Goal: Information Seeking & Learning: Learn about a topic

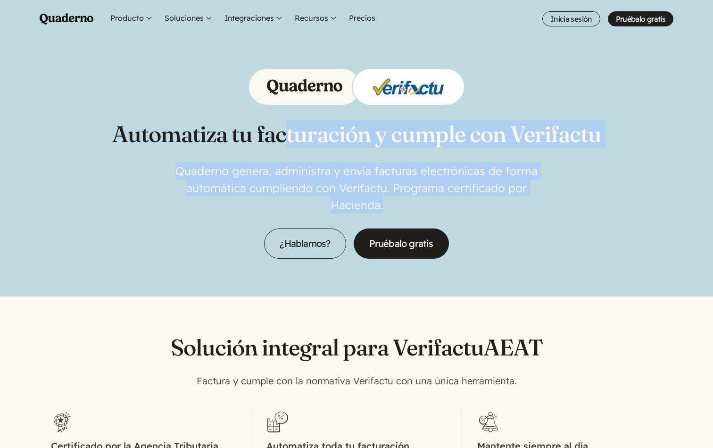
drag, startPoint x: 0, startPoint y: 0, endPoint x: 397, endPoint y: 203, distance: 445.7
click at [397, 203] on div "Automatiza tu facturación y cumple con Verifactu Quaderno genera, administra y …" at bounding box center [356, 163] width 489 height 191
click at [397, 203] on p "Quaderno genera, administra y envía facturas electrónicas de forma automática c…" at bounding box center [356, 187] width 377 height 51
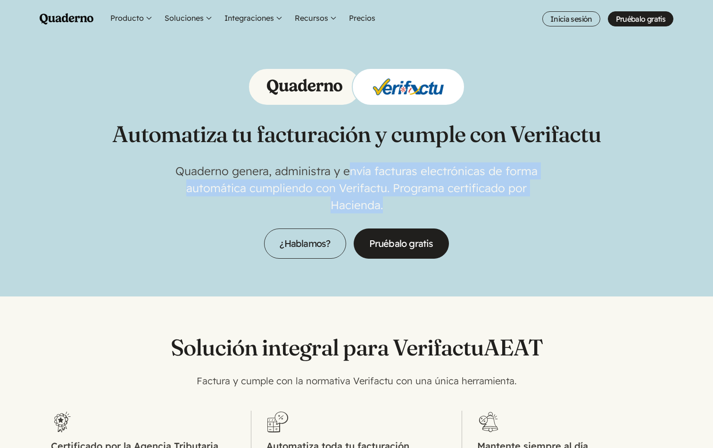
drag, startPoint x: 393, startPoint y: 208, endPoint x: 351, endPoint y: 165, distance: 60.7
click at [351, 165] on p "Quaderno genera, administra y envía facturas electrónicas de forma automática c…" at bounding box center [356, 187] width 377 height 51
drag, startPoint x: 337, startPoint y: 165, endPoint x: 405, endPoint y: 194, distance: 74.4
click at [405, 194] on p "Quaderno genera, administra y envía facturas electrónicas de forma automática c…" at bounding box center [356, 187] width 377 height 51
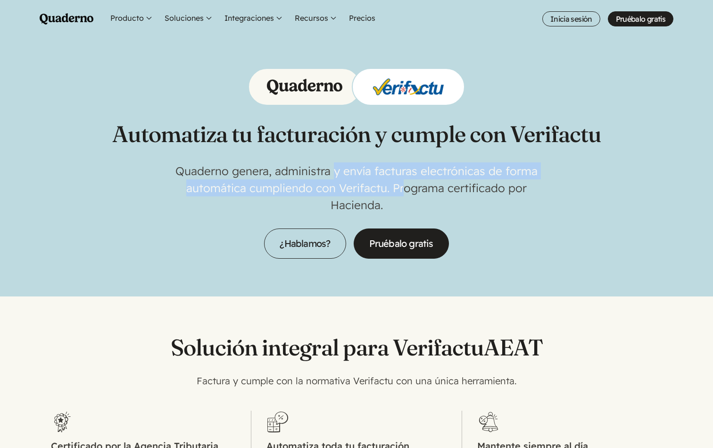
click at [405, 194] on p "Quaderno genera, administra y envía facturas electrónicas de forma automática c…" at bounding box center [356, 187] width 377 height 51
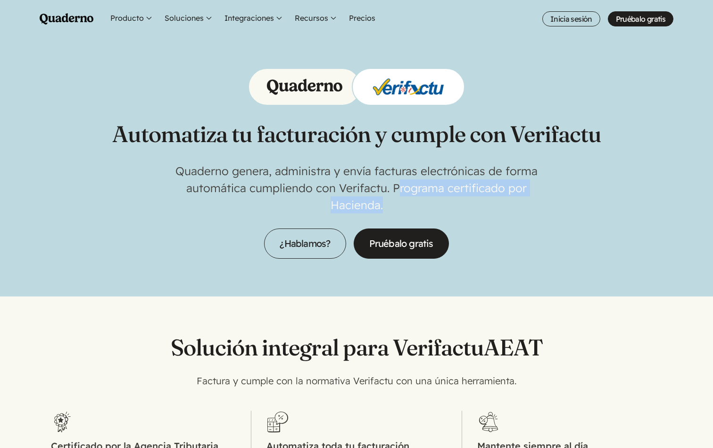
drag, startPoint x: 402, startPoint y: 206, endPoint x: 397, endPoint y: 192, distance: 14.8
click at [397, 192] on p "Quaderno genera, administra y envía facturas electrónicas de forma automática c…" at bounding box center [356, 187] width 377 height 51
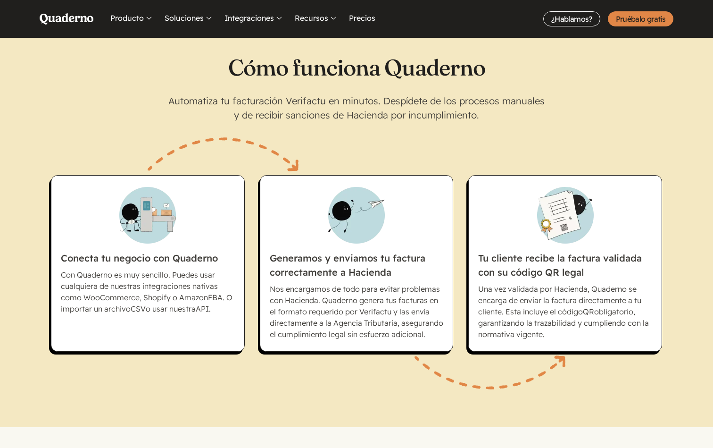
scroll to position [548, 0]
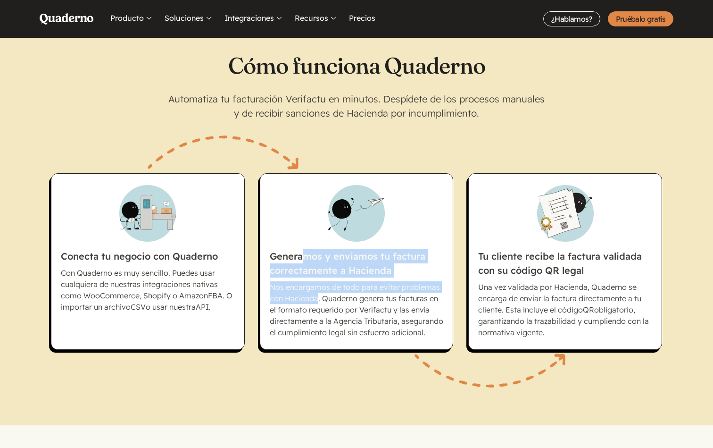
drag, startPoint x: 302, startPoint y: 261, endPoint x: 318, endPoint y: 295, distance: 37.6
click at [318, 295] on li "Generamos y enviamos tu factura correctamente a Hacienda Nos encargamos de todo…" at bounding box center [357, 261] width 194 height 176
click at [318, 295] on p "Nos encargamos de todo para evitar problemas con Hacienda. Quaderno genera tus …" at bounding box center [357, 309] width 174 height 57
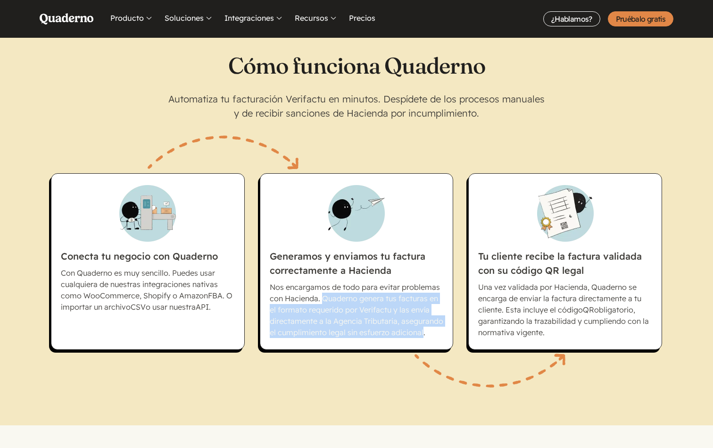
drag, startPoint x: 324, startPoint y: 298, endPoint x: 423, endPoint y: 330, distance: 104.4
click at [423, 330] on p "Nos encargamos de todo para evitar problemas con Hacienda. Quaderno genera tus …" at bounding box center [357, 309] width 174 height 57
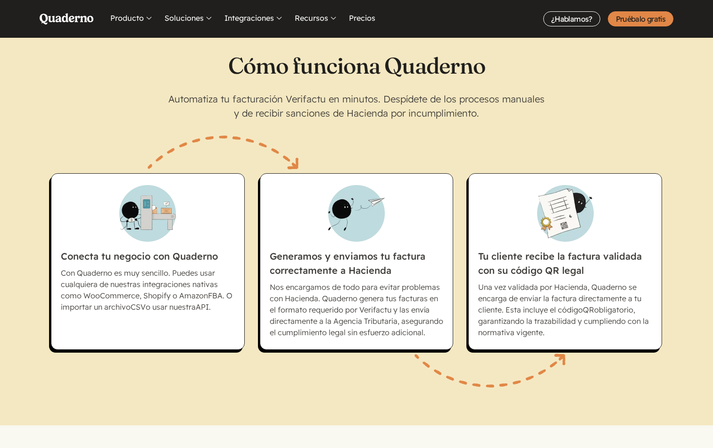
drag, startPoint x: 514, startPoint y: 289, endPoint x: 572, endPoint y: 336, distance: 74.7
click at [572, 336] on p "Una vez validada por Hacienda, Quaderno se encarga de enviar la factura directa…" at bounding box center [565, 309] width 174 height 57
drag, startPoint x: 572, startPoint y: 336, endPoint x: 536, endPoint y: 306, distance: 46.8
click at [536, 306] on p "Una vez validada por Hacienda, Quaderno se encarga de enviar la factura directa…" at bounding box center [565, 309] width 174 height 57
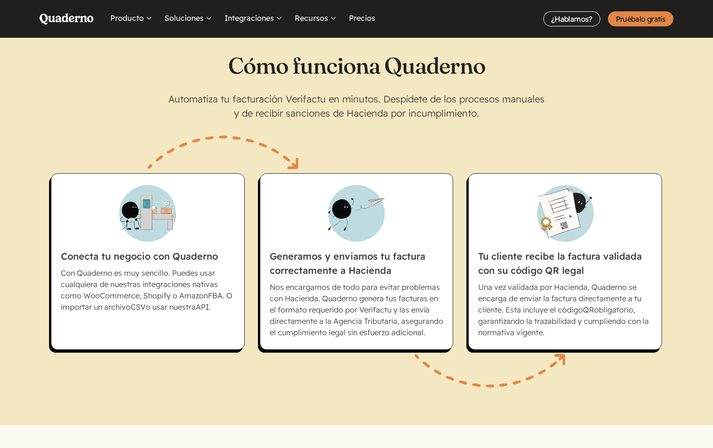
click at [536, 306] on p "Una vez validada por Hacienda, Quaderno se encarga de enviar la factura directa…" at bounding box center [565, 309] width 174 height 57
drag, startPoint x: 547, startPoint y: 308, endPoint x: 557, endPoint y: 341, distance: 33.6
click at [557, 341] on li "Tu cliente recibe la factura validada con su código QR legal Una vez validada p…" at bounding box center [565, 261] width 194 height 176
drag, startPoint x: 557, startPoint y: 341, endPoint x: 538, endPoint y: 307, distance: 38.6
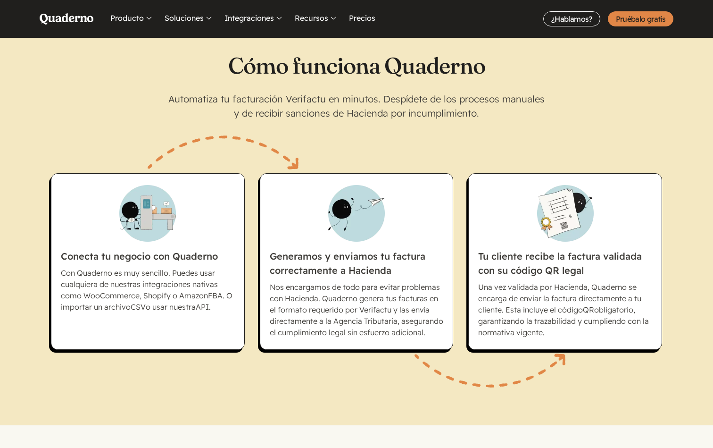
click at [538, 307] on li "Tu cliente recibe la factura validada con su código QR legal Una vez validada p…" at bounding box center [565, 261] width 194 height 176
click at [538, 307] on p "Una vez validada por Hacienda, Quaderno se encarga de enviar la factura directa…" at bounding box center [565, 309] width 174 height 57
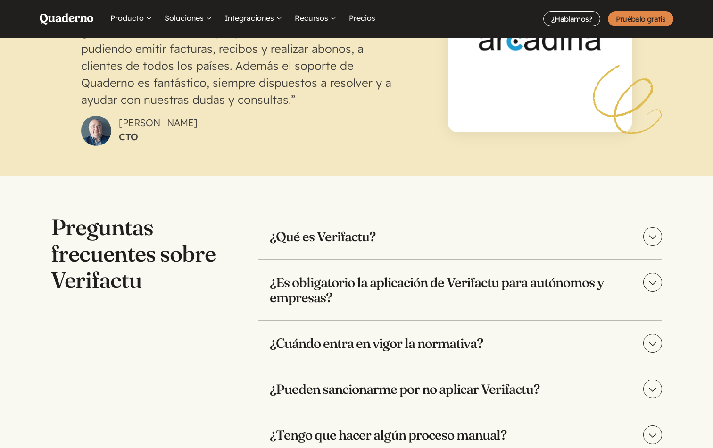
scroll to position [1859, 0]
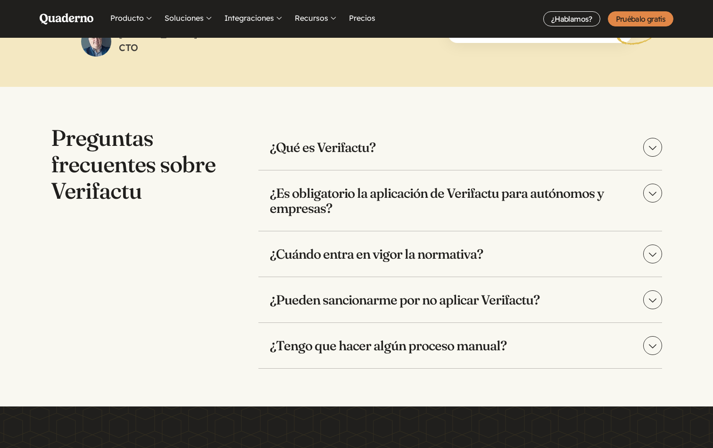
click at [429, 195] on h3 "¿Es obligatorio la aplicación de Verifactu para autónomos y empresas?" at bounding box center [460, 200] width 404 height 60
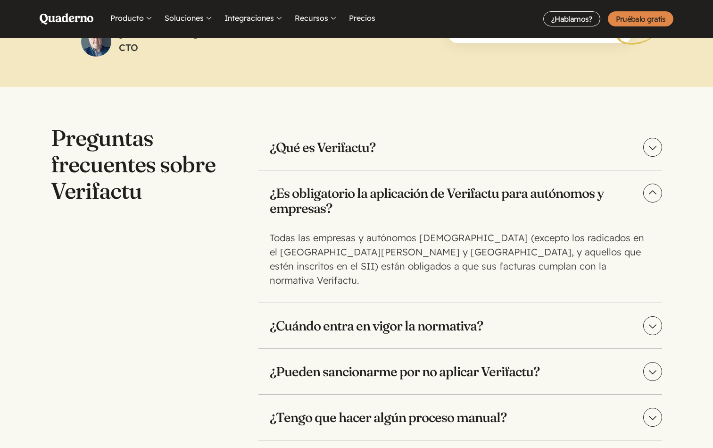
click at [429, 195] on h3 "¿Es obligatorio la aplicación de Verifactu para autónomos y empresas?" at bounding box center [460, 200] width 404 height 60
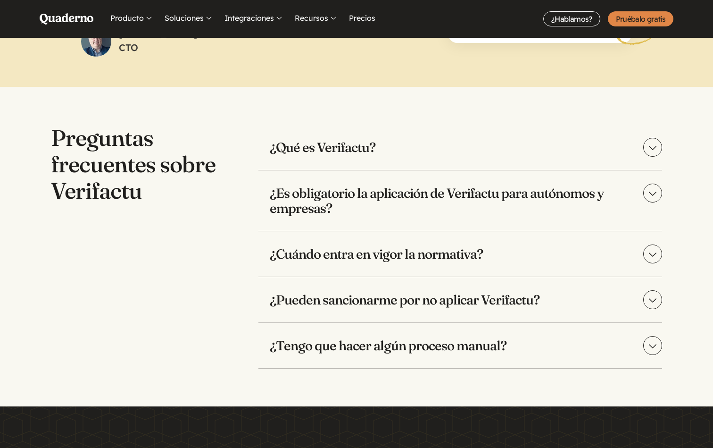
click at [434, 258] on h3 "¿Cuándo entra en vigor la normativa?" at bounding box center [460, 253] width 404 height 45
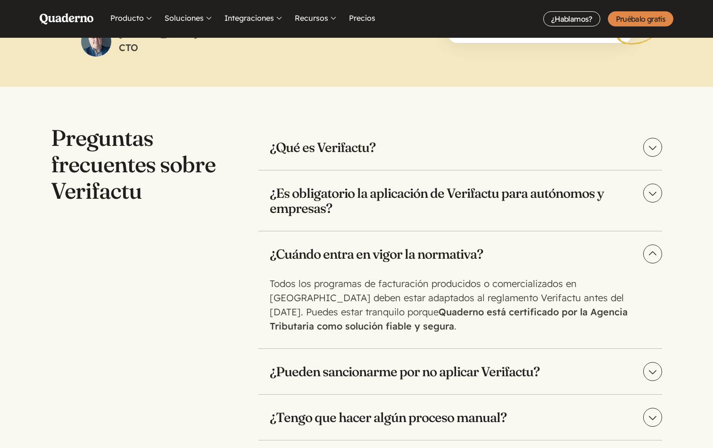
click at [434, 258] on h3 "¿Cuándo entra en vigor la normativa?" at bounding box center [460, 253] width 404 height 45
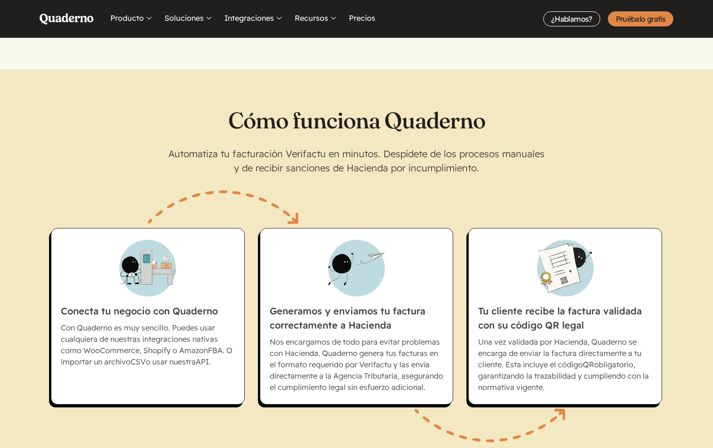
scroll to position [0, 0]
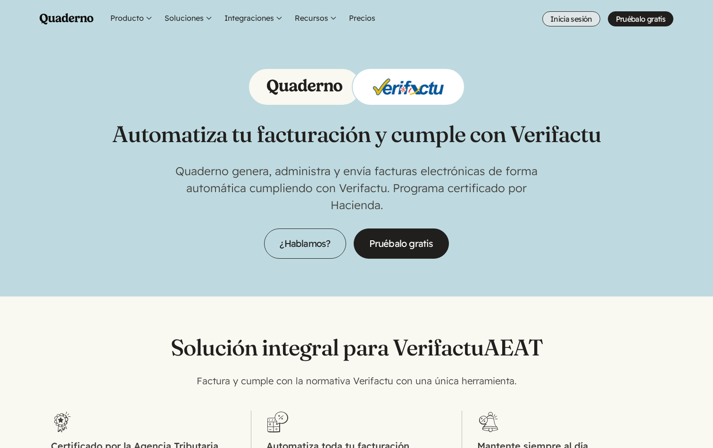
click at [561, 17] on link "Inicia sesión" at bounding box center [571, 18] width 58 height 15
